Goal: Task Accomplishment & Management: Complete application form

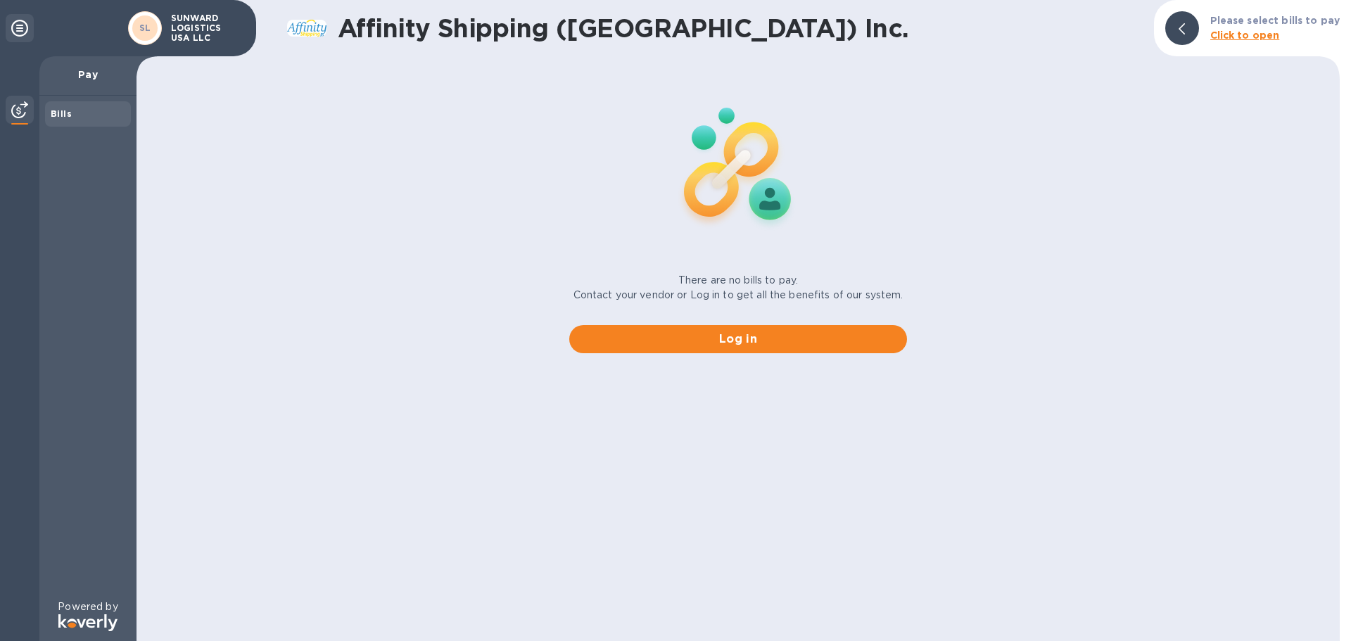
click at [137, 32] on div "SL" at bounding box center [144, 27] width 25 height 25
click at [19, 32] on icon at bounding box center [19, 28] width 17 height 17
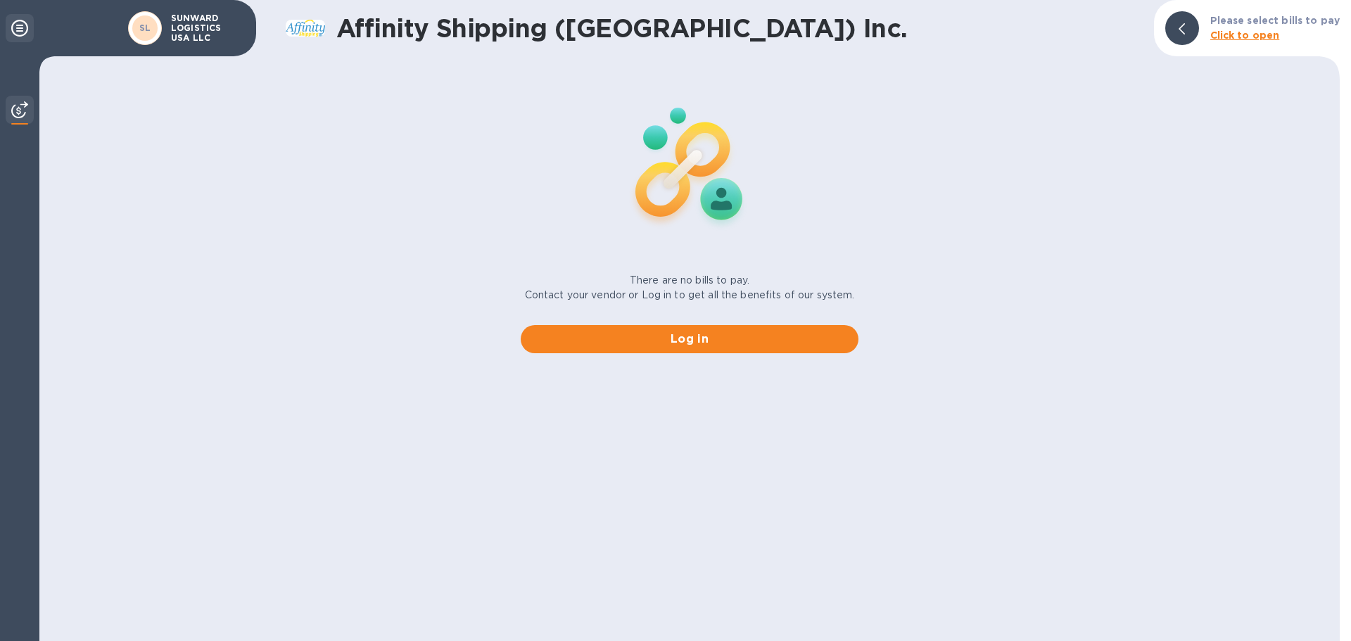
click at [19, 32] on icon at bounding box center [19, 28] width 17 height 17
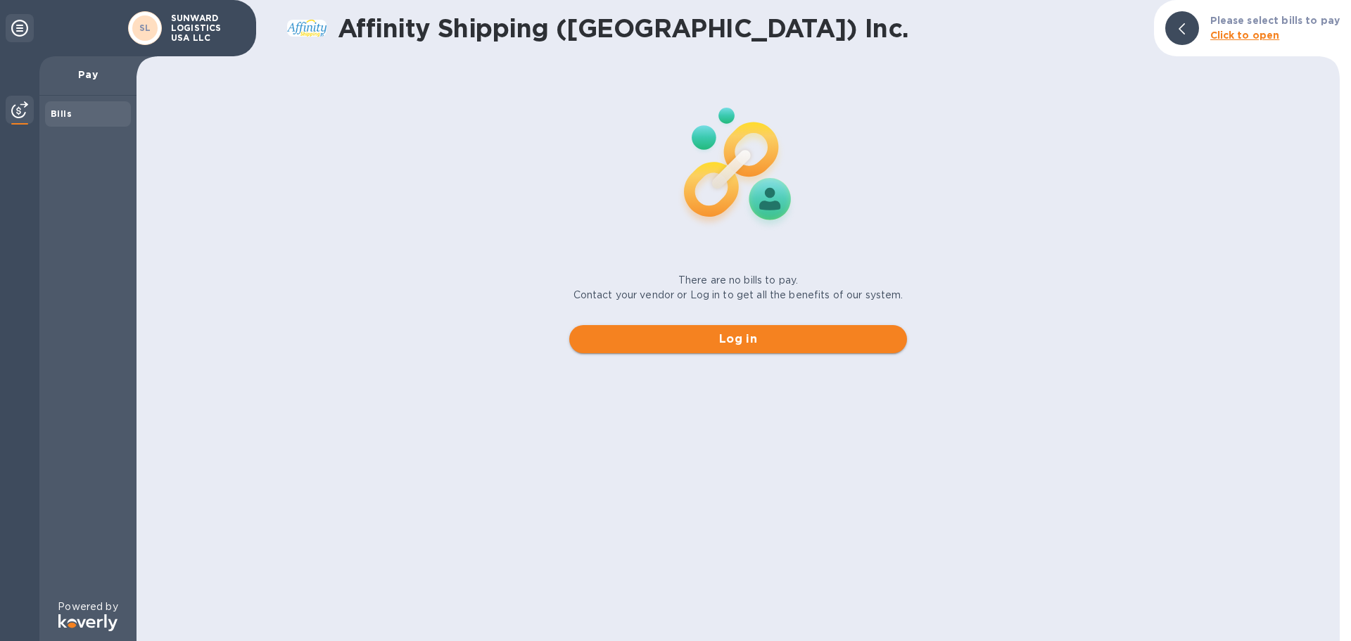
click at [727, 344] on span "Log in" at bounding box center [737, 339] width 315 height 17
click at [85, 79] on p "Pay" at bounding box center [88, 75] width 75 height 14
click at [19, 112] on img at bounding box center [19, 109] width 17 height 17
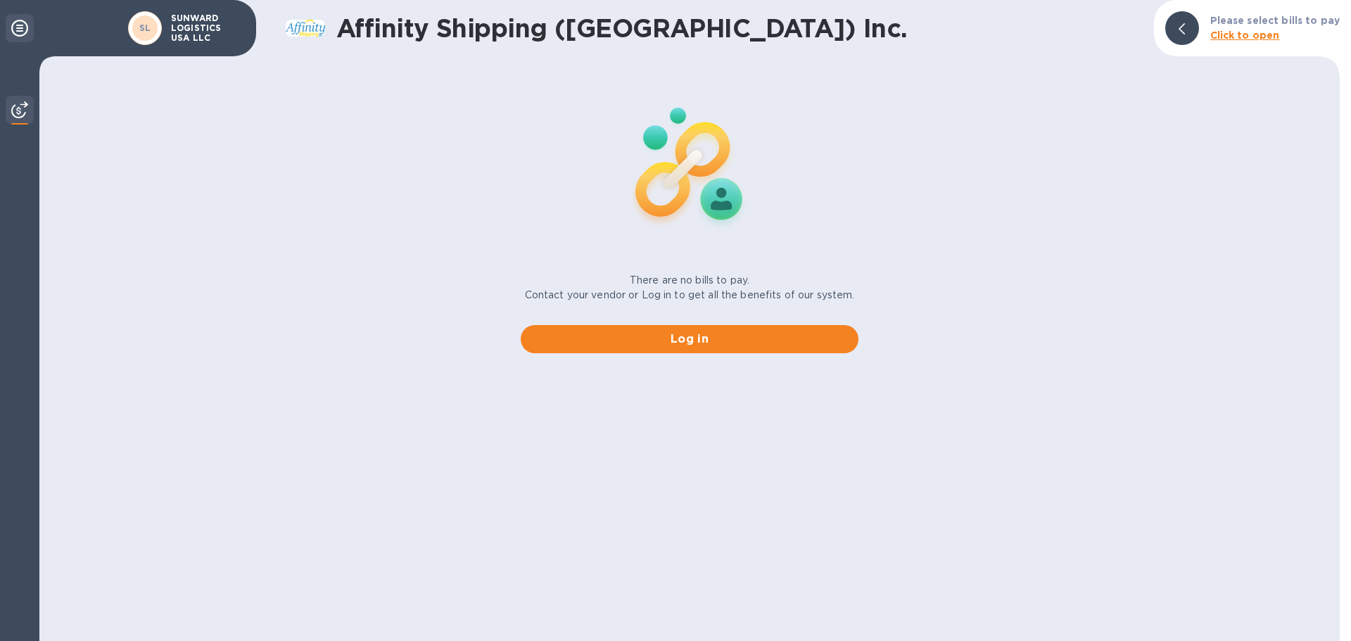
click at [21, 27] on icon at bounding box center [19, 28] width 17 height 17
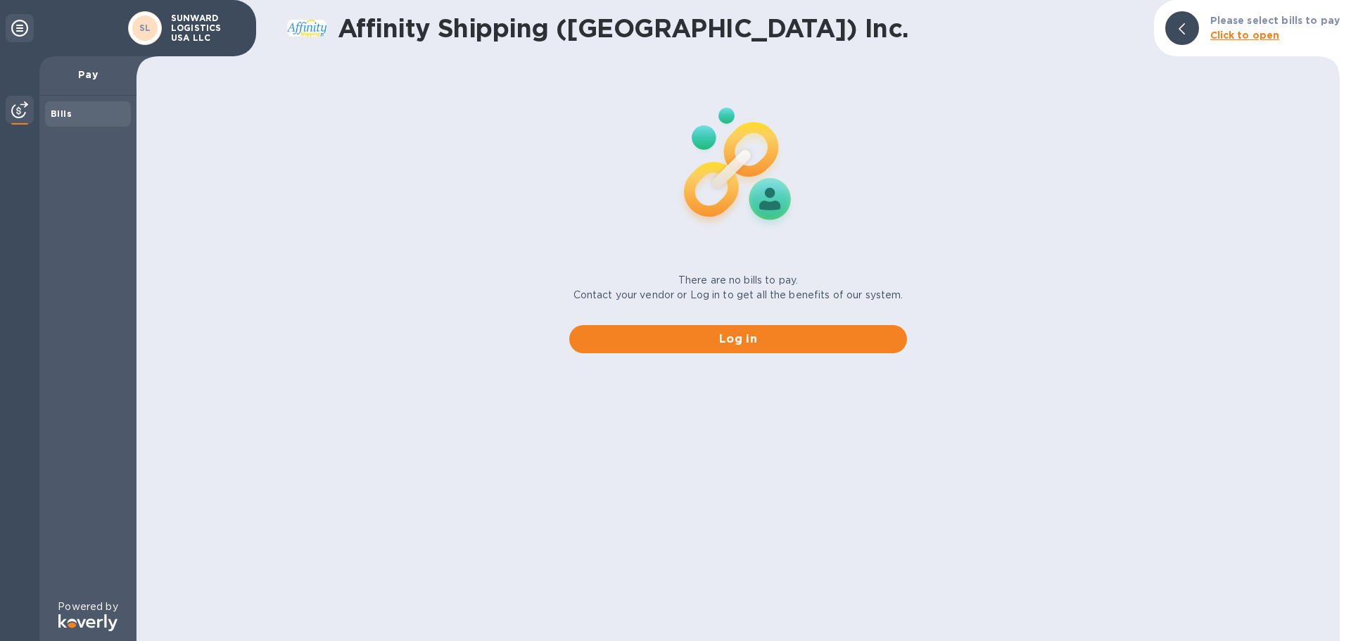
click at [92, 74] on p "Pay" at bounding box center [88, 75] width 75 height 14
drag, startPoint x: 204, startPoint y: 25, endPoint x: 834, endPoint y: 127, distance: 638.0
click at [656, 171] on img at bounding box center [738, 166] width 186 height 186
click at [1268, 34] on b "Click to open" at bounding box center [1245, 35] width 70 height 11
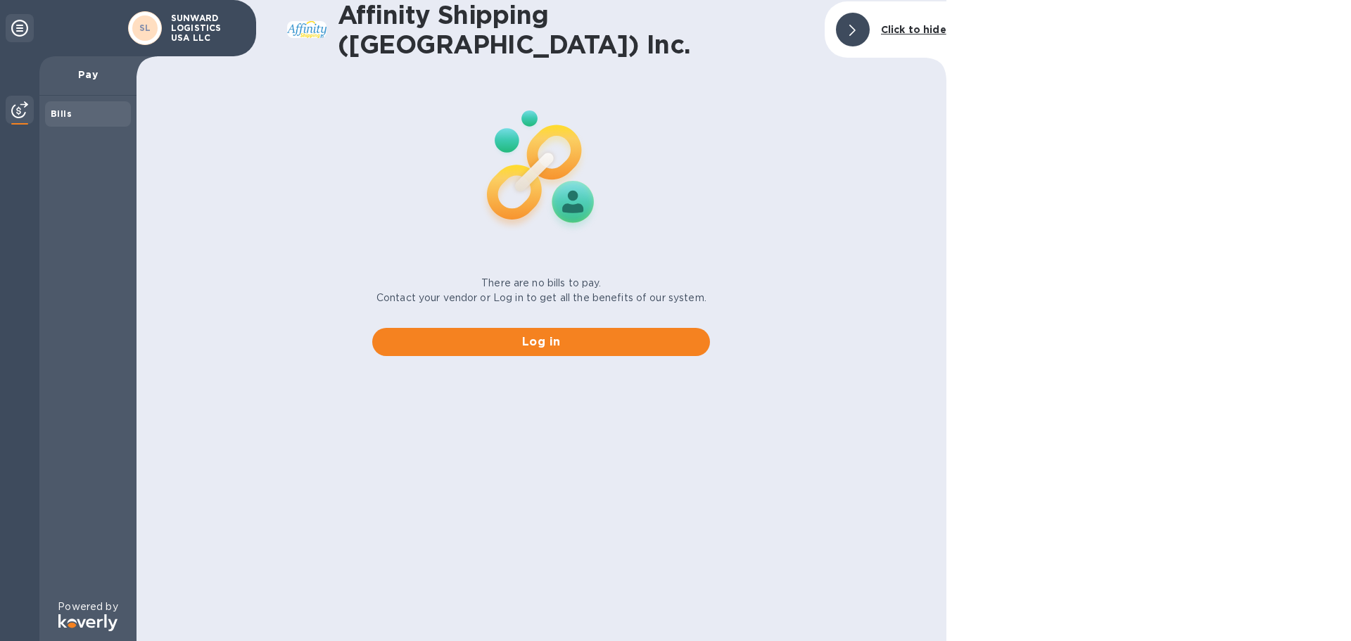
click at [908, 26] on b "Click to hide" at bounding box center [913, 29] width 65 height 11
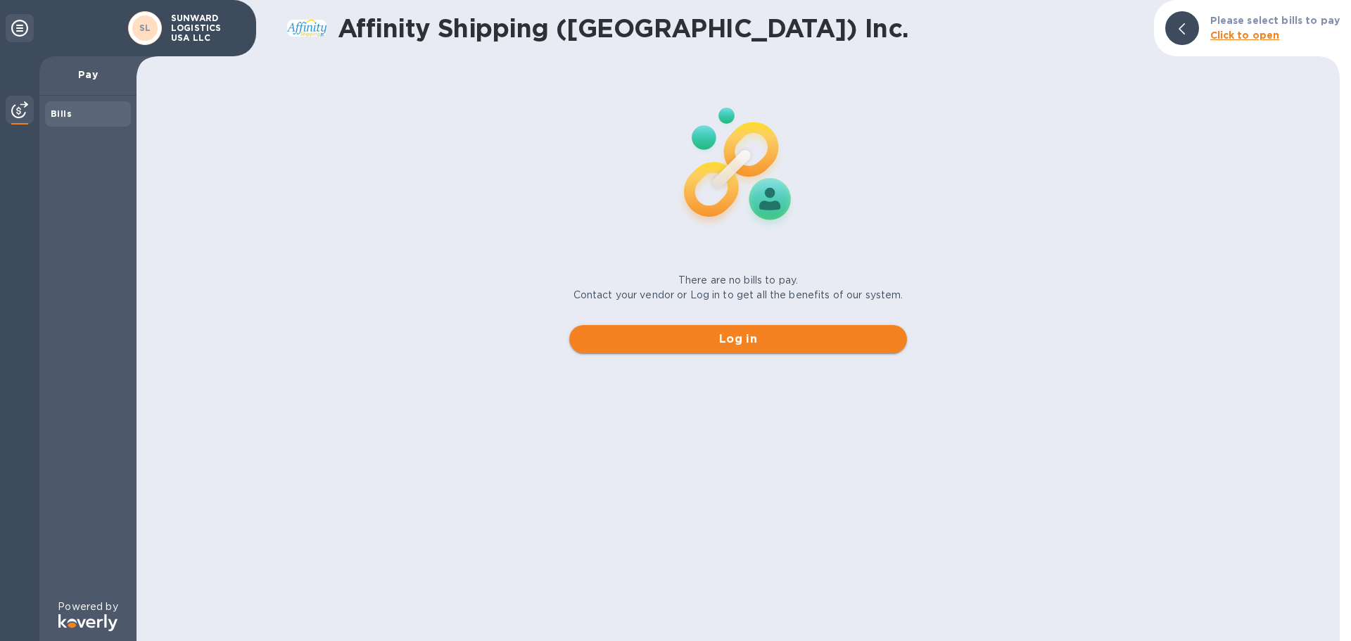
click at [762, 332] on span "Log in" at bounding box center [737, 339] width 315 height 17
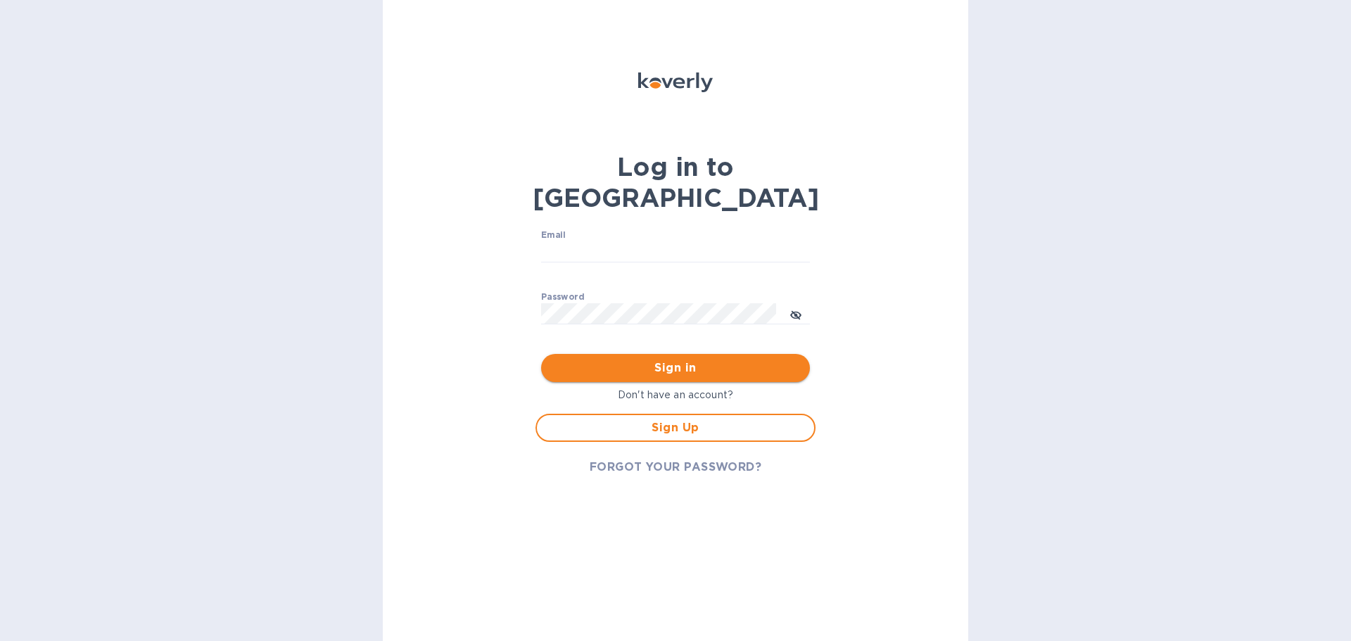
type input "[DOMAIN_NAME][EMAIL_ADDRESS][DOMAIN_NAME]"
click at [675, 359] on span "Sign in" at bounding box center [675, 367] width 246 height 17
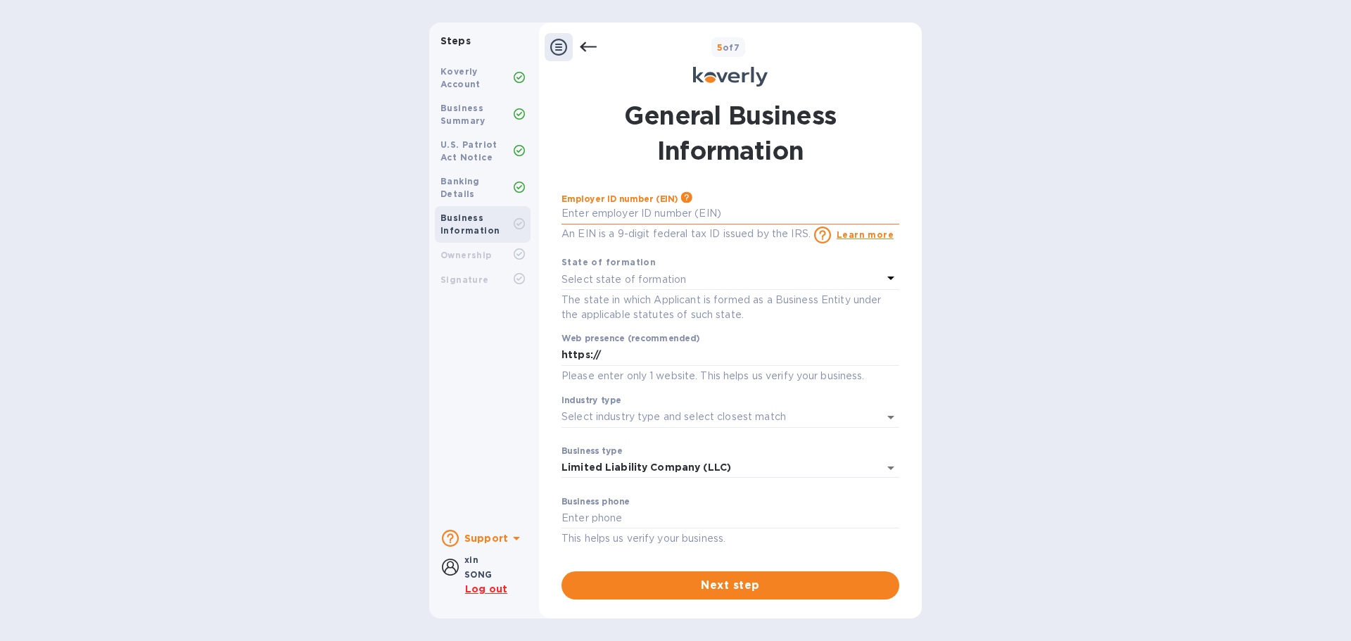
click at [697, 204] on input "text" at bounding box center [730, 213] width 338 height 21
click at [1063, 319] on div "Steps Koverly Account Business Summary U.S. Patriot Act Notice Banking Details …" at bounding box center [675, 321] width 1351 height 596
